Goal: Check status

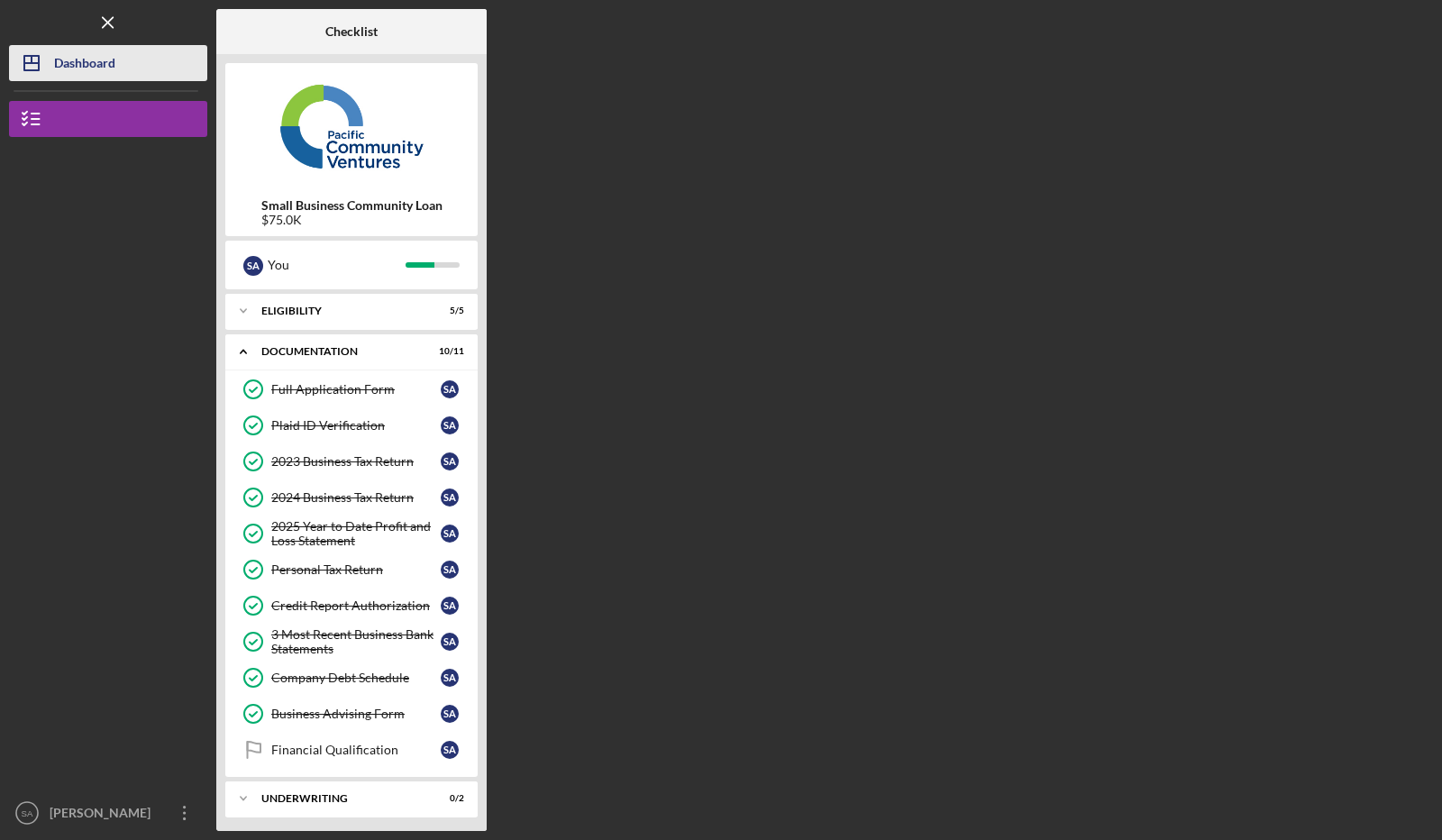
click at [90, 66] on div "Dashboard" at bounding box center [84, 66] width 61 height 41
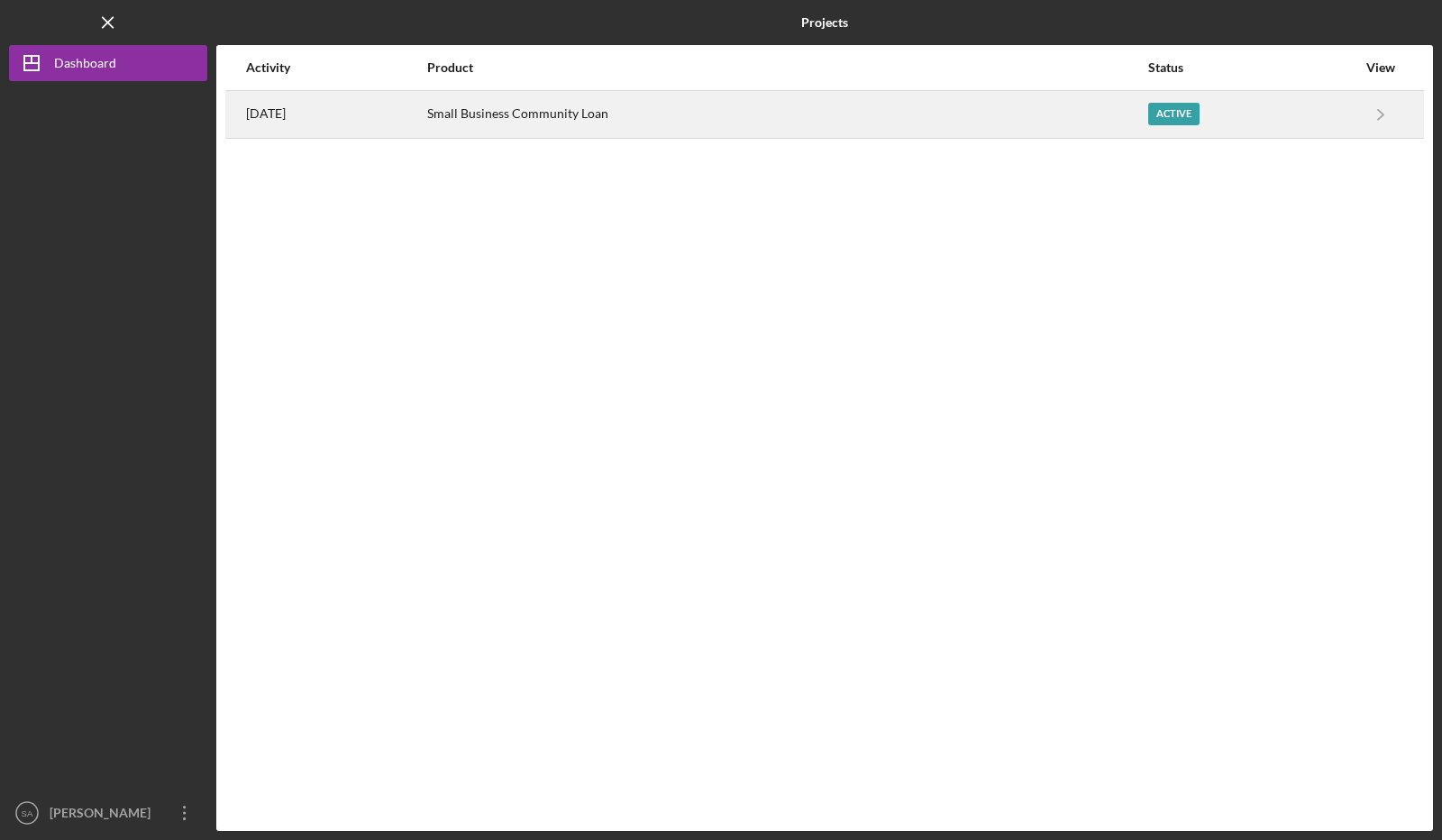
click at [998, 123] on div "Small Business Community Loan" at bounding box center [786, 114] width 720 height 45
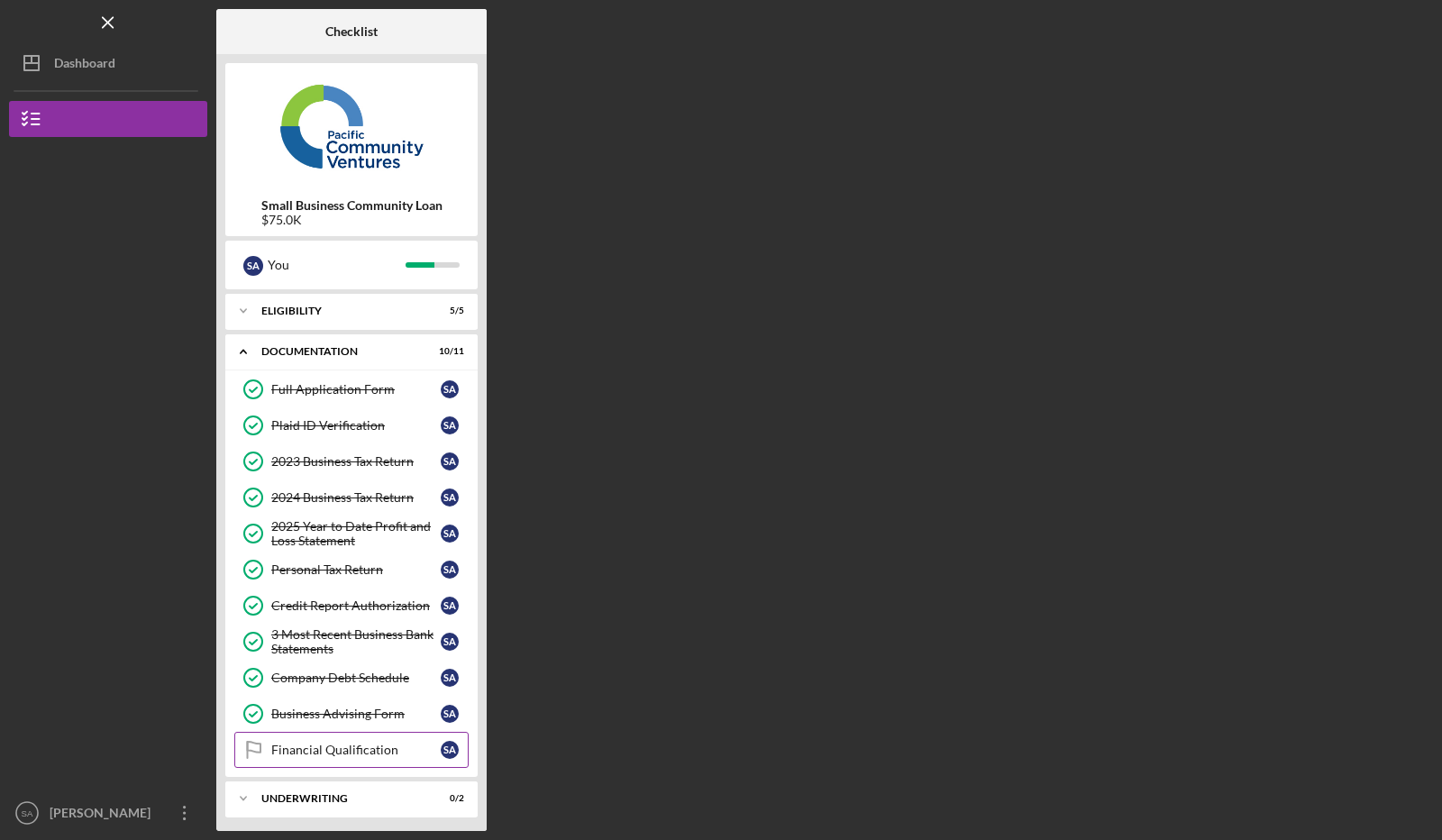
click at [338, 747] on div "Financial Qualification" at bounding box center [356, 750] width 169 height 15
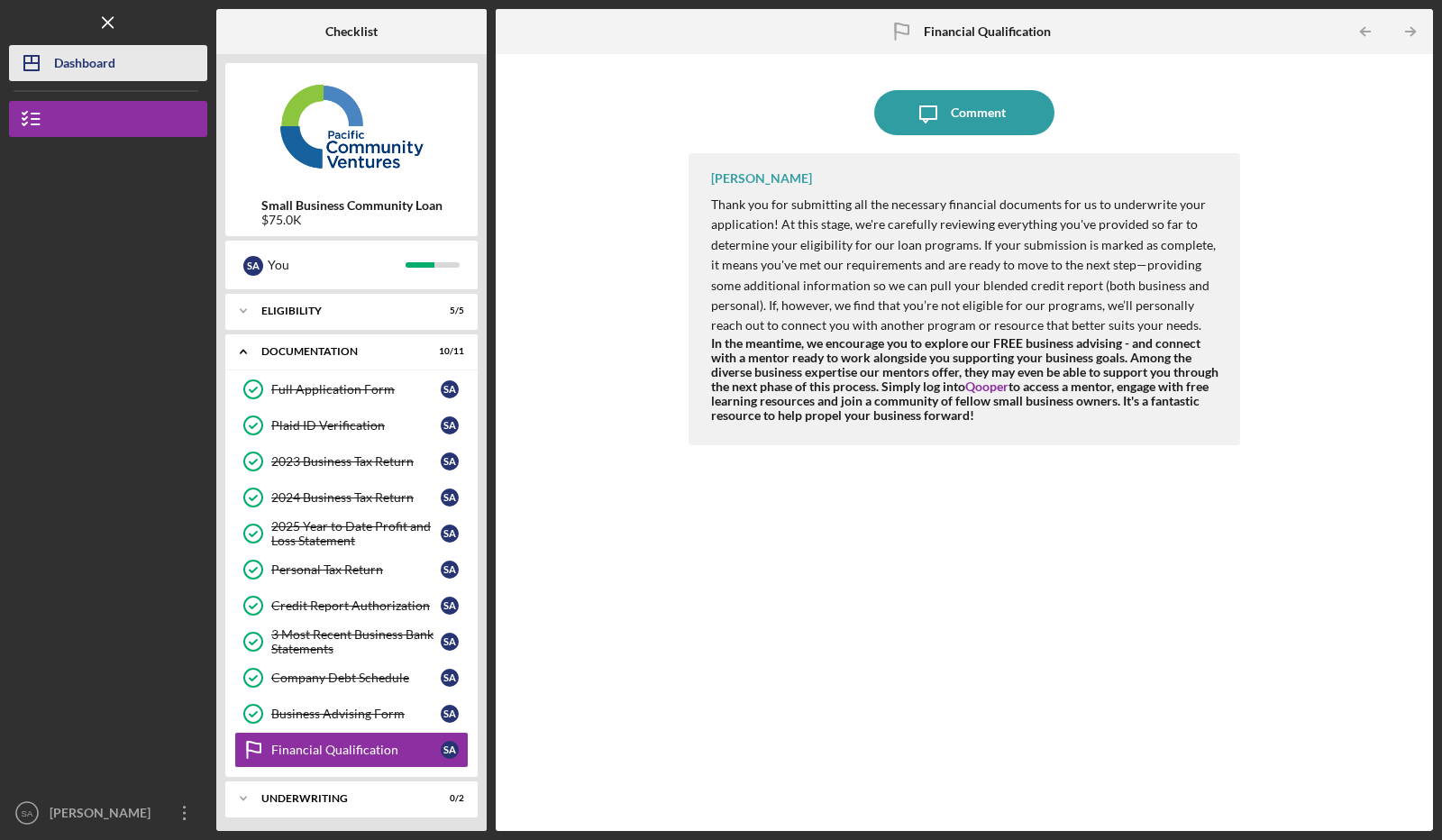
click at [70, 60] on div "Dashboard" at bounding box center [84, 66] width 61 height 41
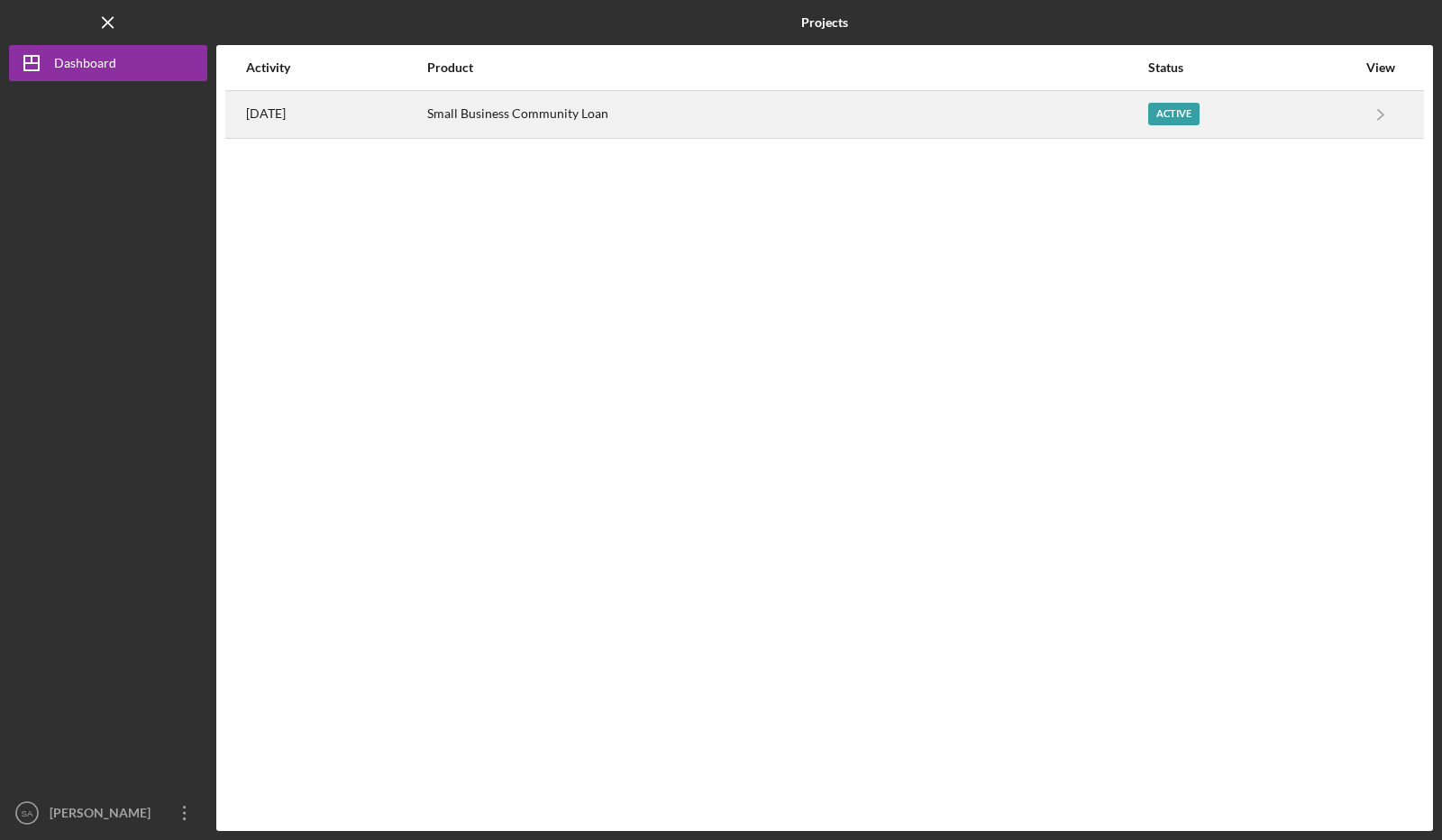
click at [1246, 118] on div "Active" at bounding box center [1252, 114] width 208 height 45
